Goal: Transaction & Acquisition: Purchase product/service

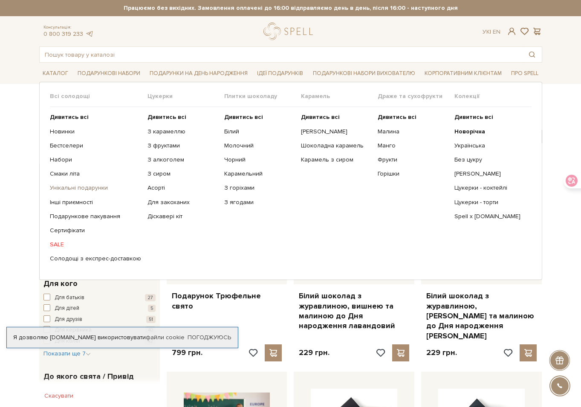
click at [83, 190] on link "Унікальні подарунки" at bounding box center [95, 188] width 91 height 8
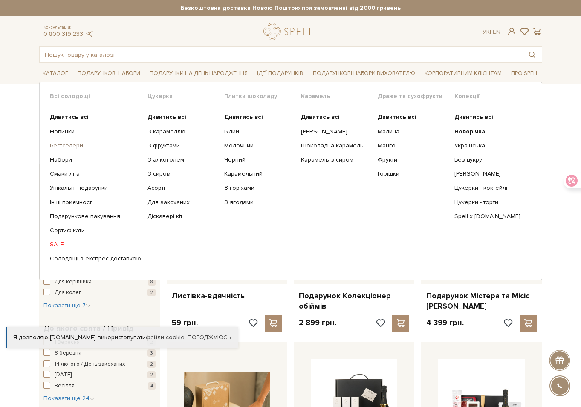
click at [69, 149] on link "Бестселери" at bounding box center [95, 146] width 91 height 8
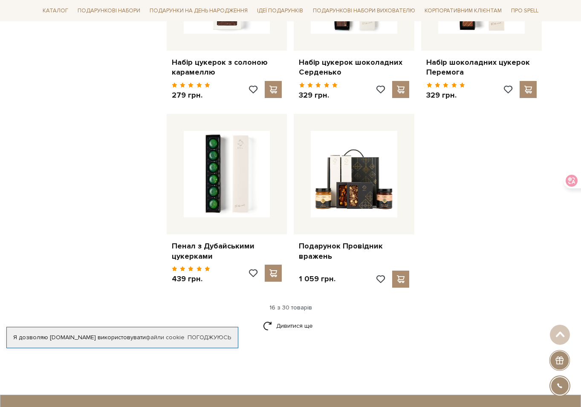
scroll to position [1193, 0]
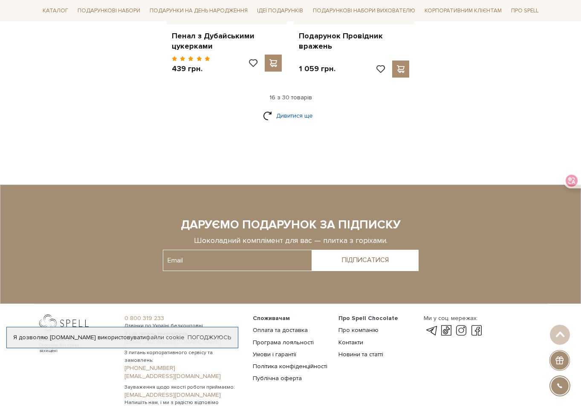
click at [291, 108] on link "Дивитися ще" at bounding box center [290, 115] width 55 height 15
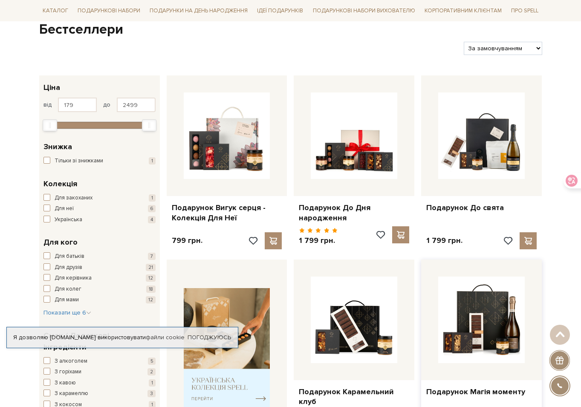
scroll to position [0, 0]
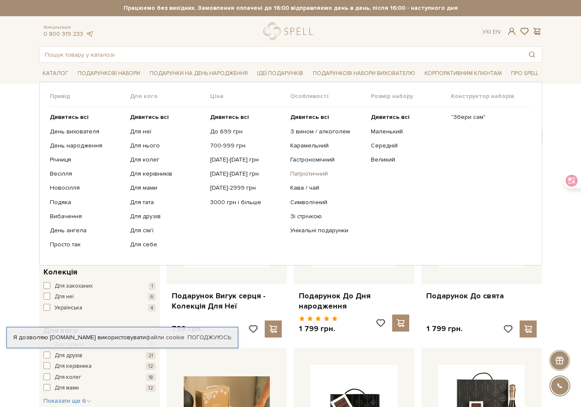
click at [314, 173] on link "Патріотичний" at bounding box center [327, 174] width 74 height 8
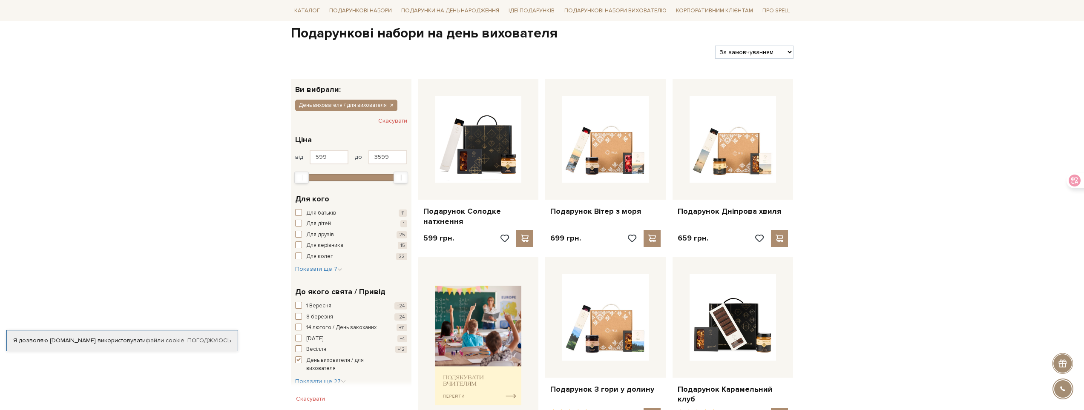
scroll to position [85, 0]
click at [299, 214] on span "button" at bounding box center [298, 211] width 7 height 7
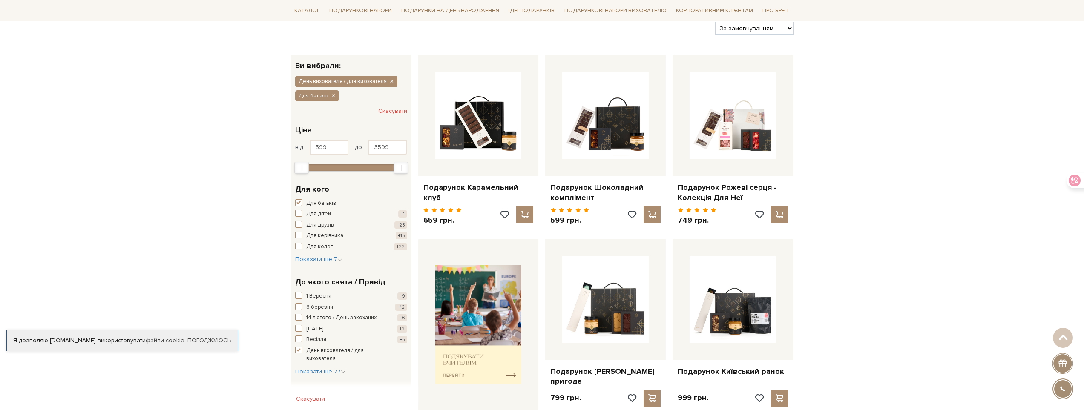
scroll to position [128, 0]
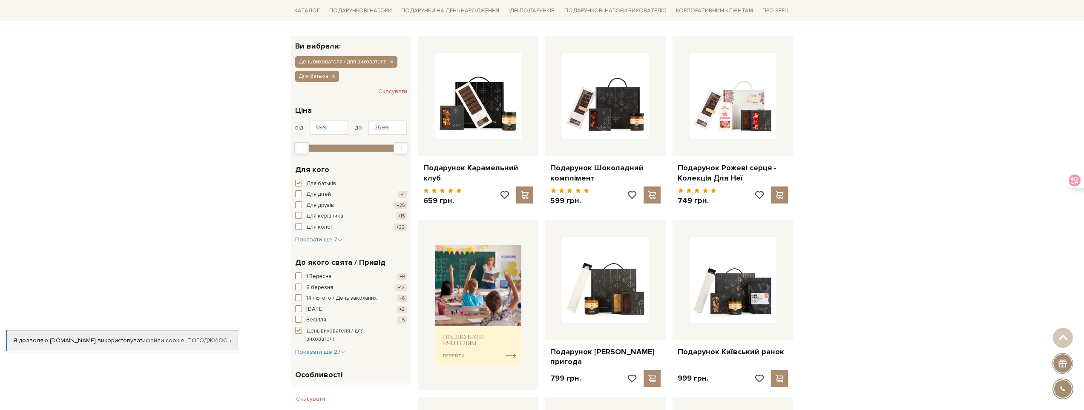
click at [302, 276] on span "button" at bounding box center [298, 276] width 7 height 7
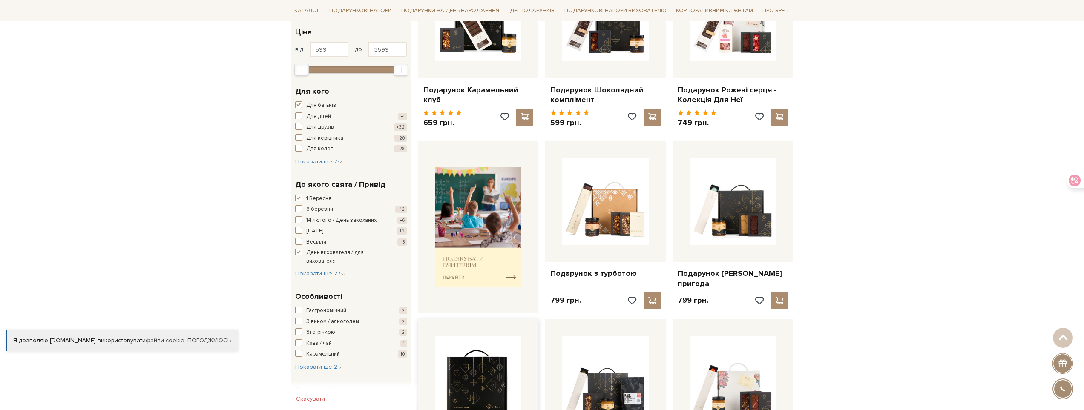
scroll to position [298, 0]
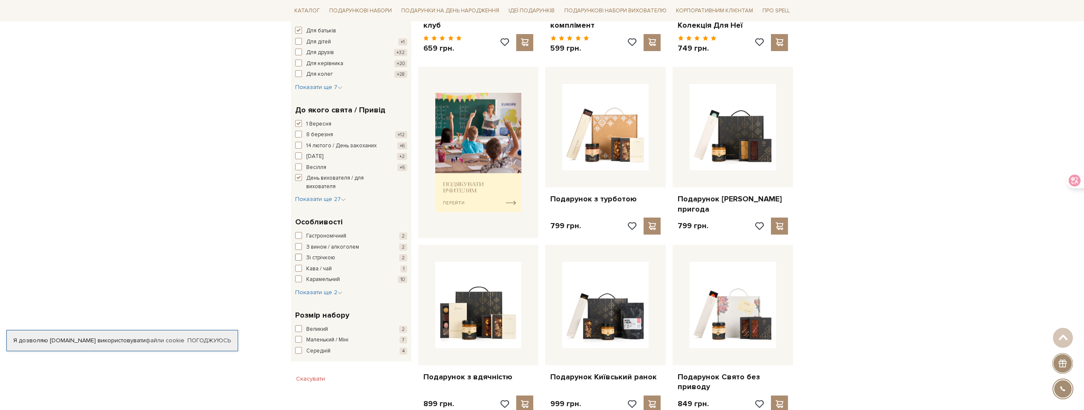
click at [297, 258] on span "button" at bounding box center [298, 257] width 7 height 7
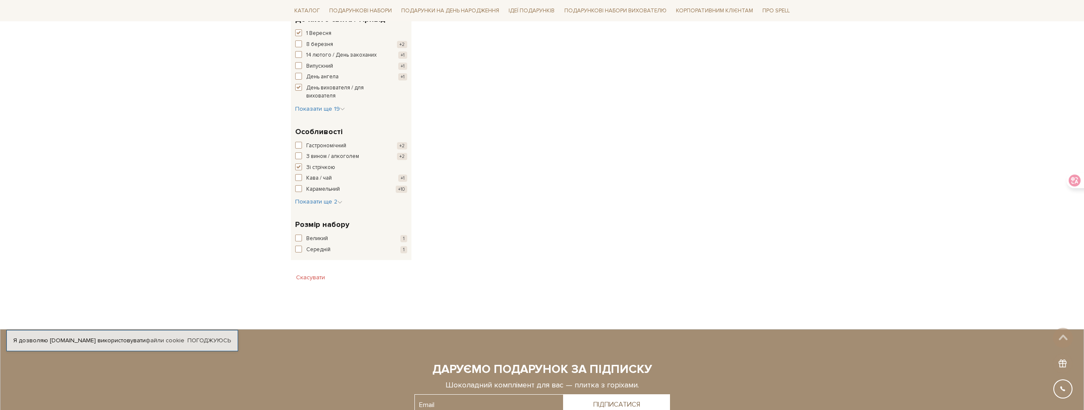
scroll to position [426, 0]
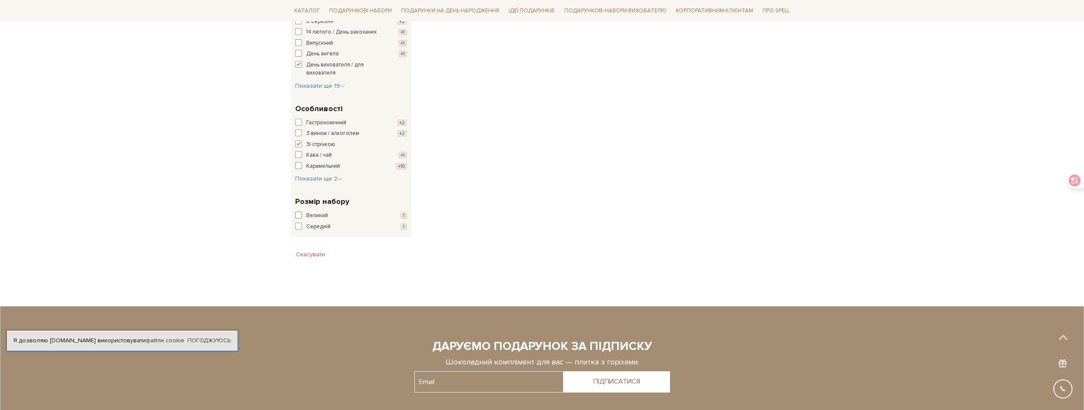
click at [296, 216] on span "button" at bounding box center [298, 215] width 7 height 7
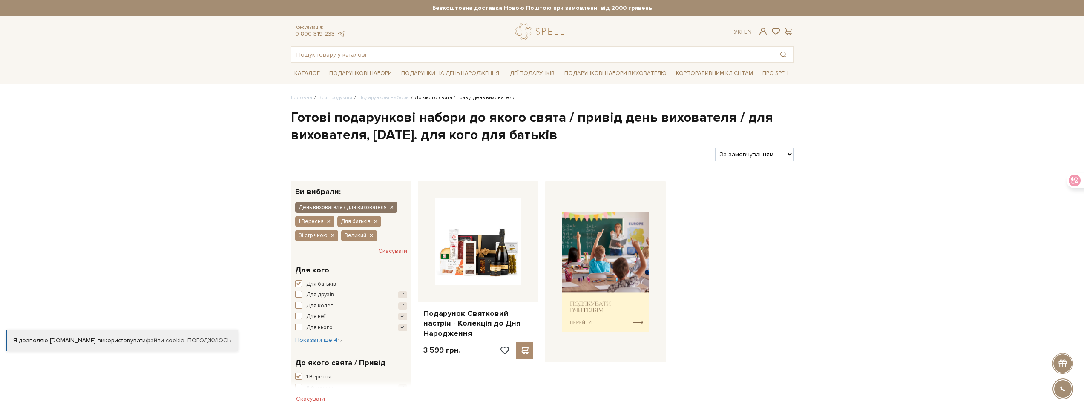
click at [392, 208] on icon "button" at bounding box center [391, 208] width 5 height 8
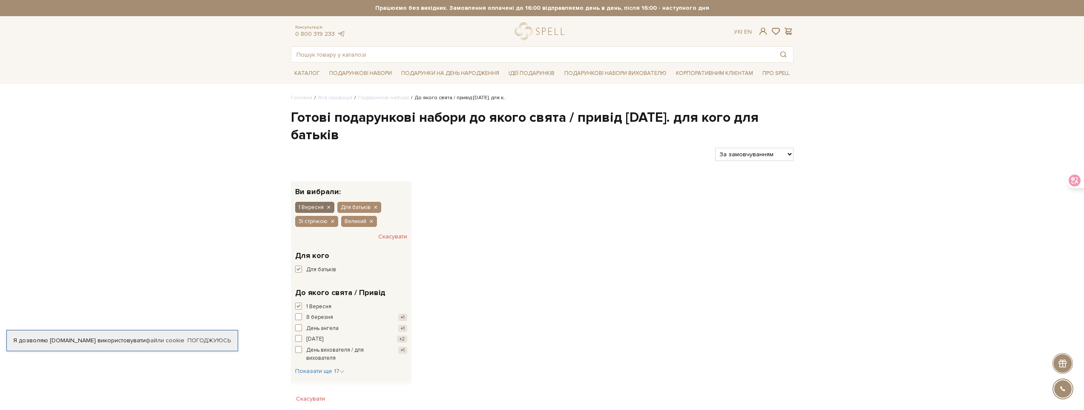
click at [327, 209] on icon "button" at bounding box center [328, 208] width 5 height 8
